Goal: Transaction & Acquisition: Purchase product/service

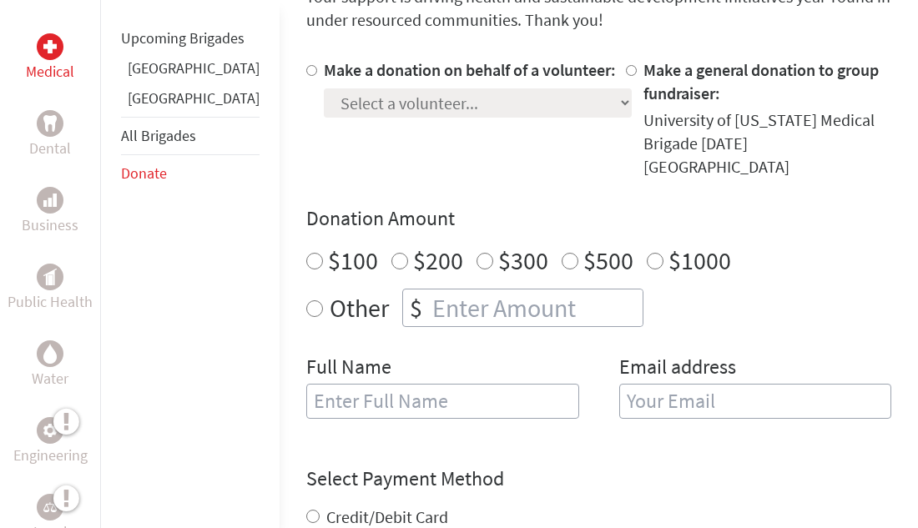
scroll to position [548, 0]
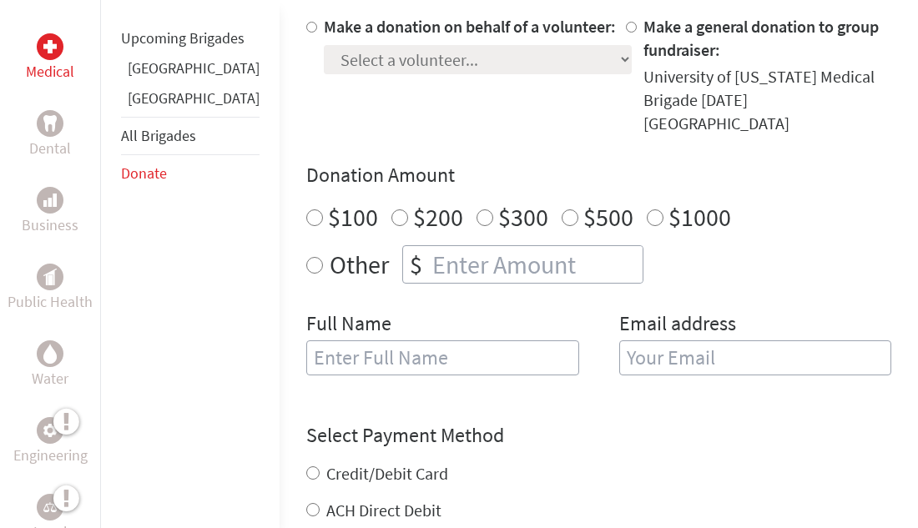
click at [306, 210] on input "$100" at bounding box center [314, 218] width 17 height 17
radio input "true"
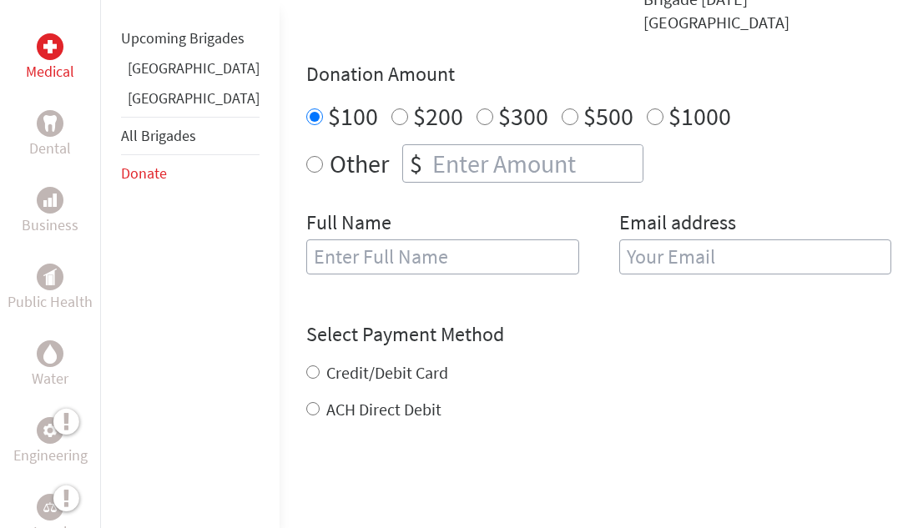
scroll to position [650, 0]
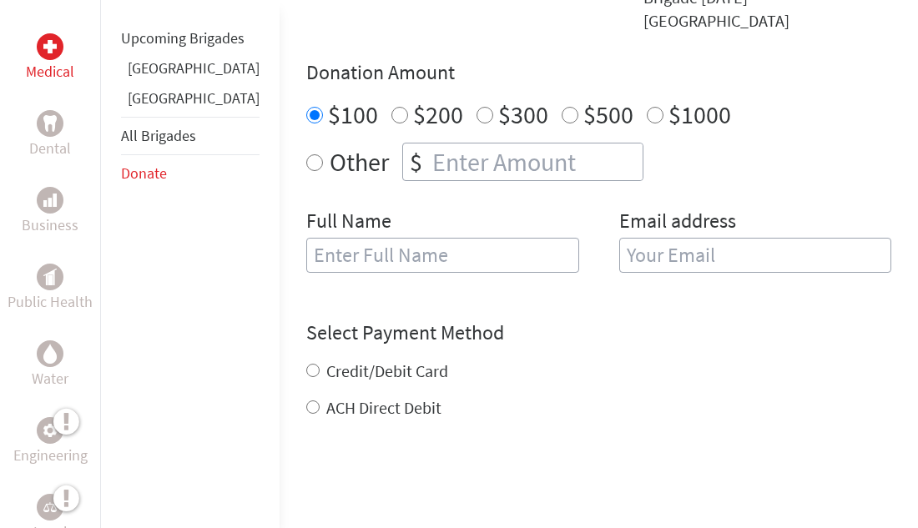
click at [306, 238] on input "text" at bounding box center [442, 255] width 273 height 35
type input "[PERSON_NAME]"
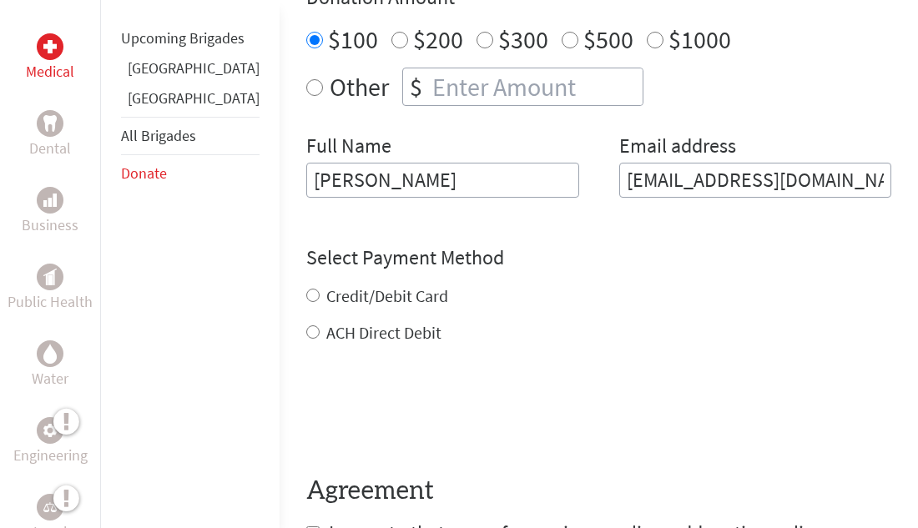
scroll to position [743, 0]
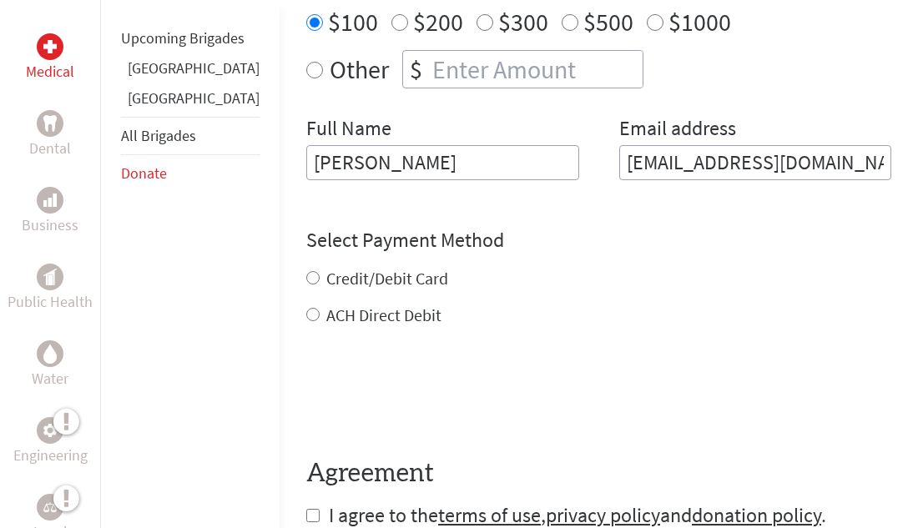
type input "[EMAIL_ADDRESS][DOMAIN_NAME]"
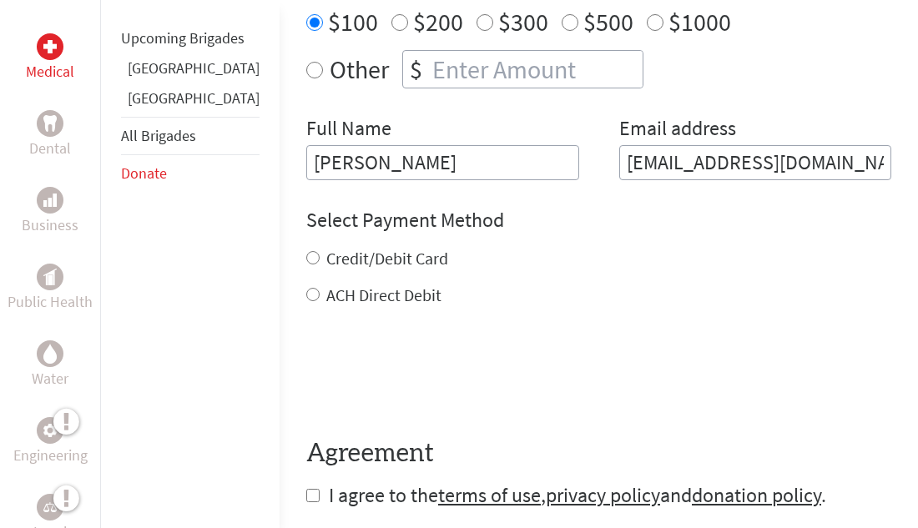
click at [306, 255] on div "Credit/Debit Card ACH Direct Debit" at bounding box center [598, 277] width 585 height 60
click at [306, 251] on input "Credit/Debit Card" at bounding box center [312, 257] width 13 height 13
radio input "true"
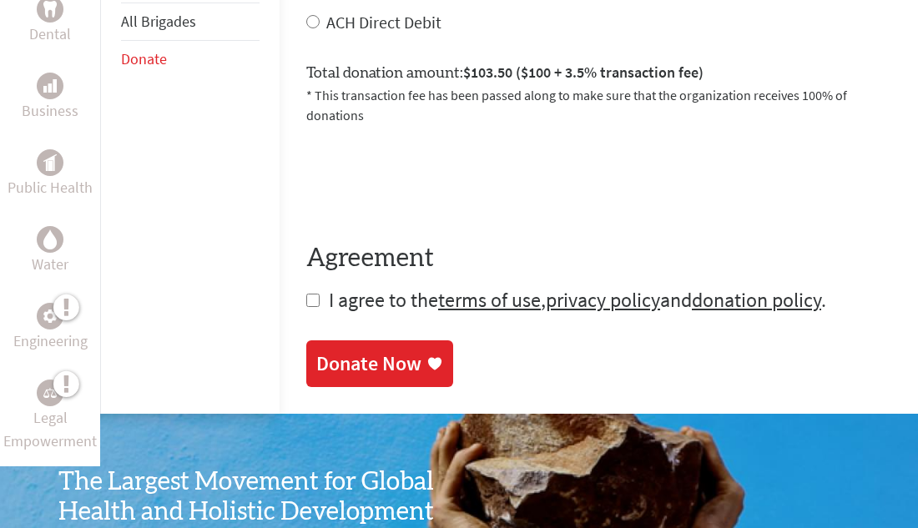
scroll to position [1023, 0]
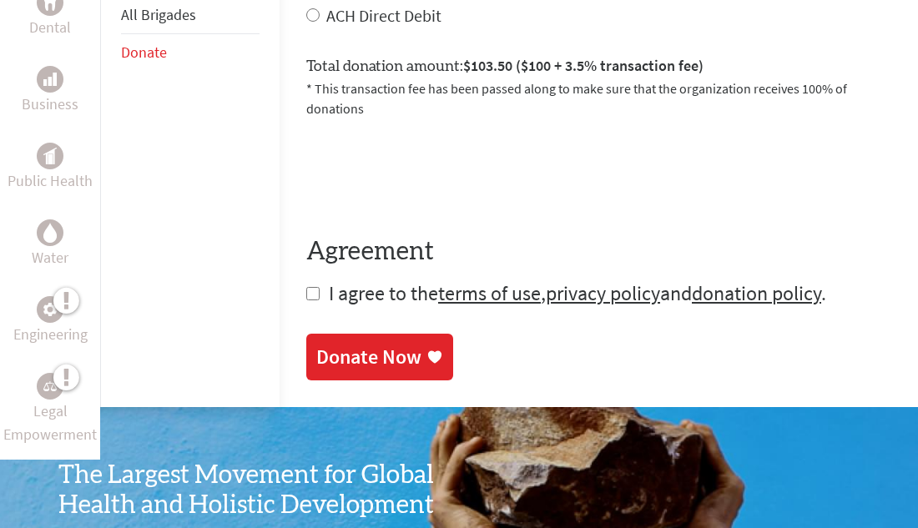
click at [306, 287] on input "checkbox" at bounding box center [312, 293] width 13 height 13
checkbox input "true"
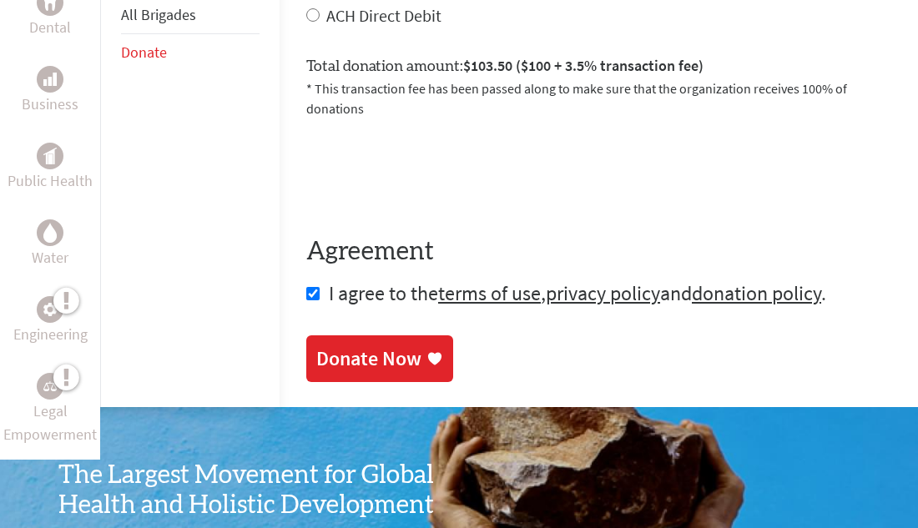
click at [321, 346] on div "Donate Now" at bounding box center [368, 359] width 105 height 27
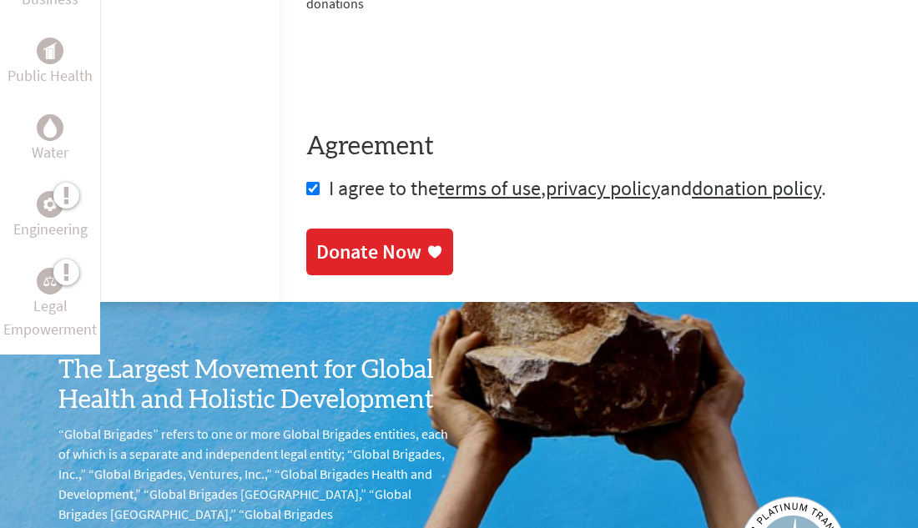
scroll to position [1159, 0]
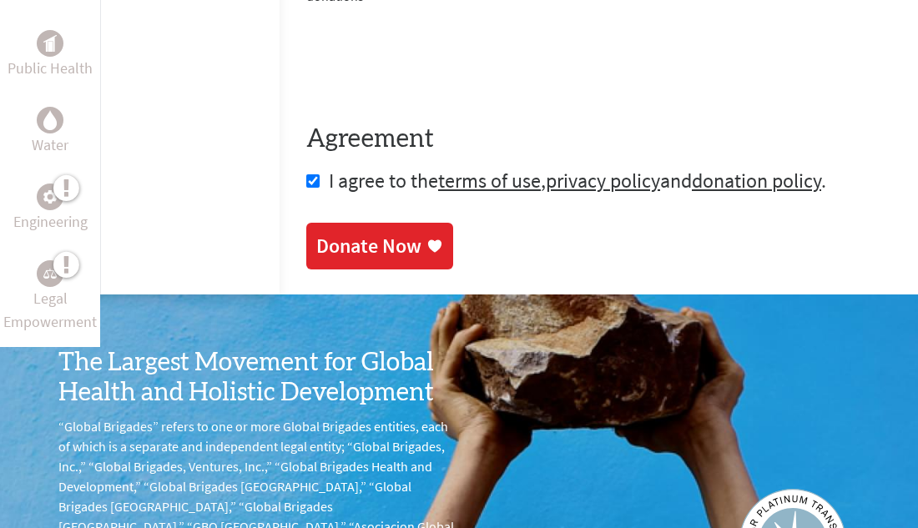
click at [323, 233] on div "Donate Now" at bounding box center [368, 246] width 105 height 27
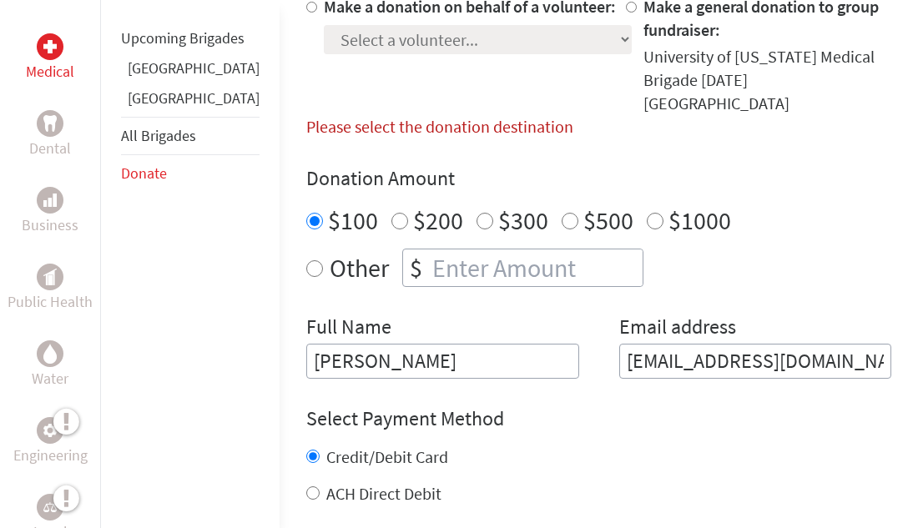
scroll to position [563, 0]
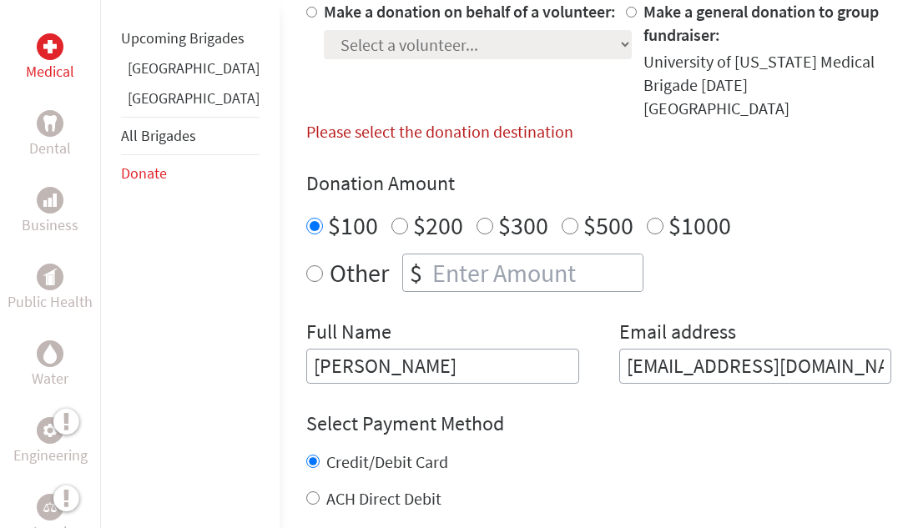
click at [141, 183] on link "Donate" at bounding box center [144, 173] width 46 height 19
